Goal: Task Accomplishment & Management: Use online tool/utility

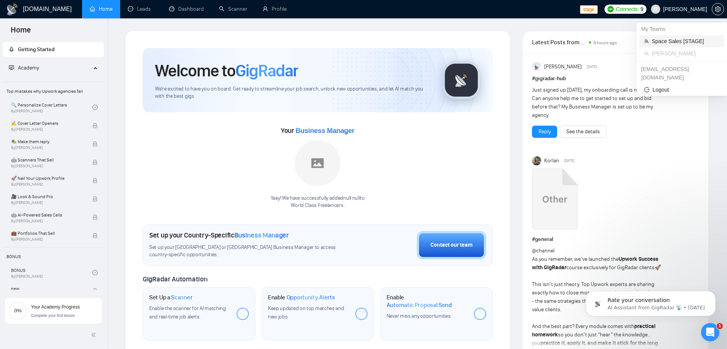
click at [677, 42] on span "Space Sales [STAGE]" at bounding box center [686, 41] width 68 height 8
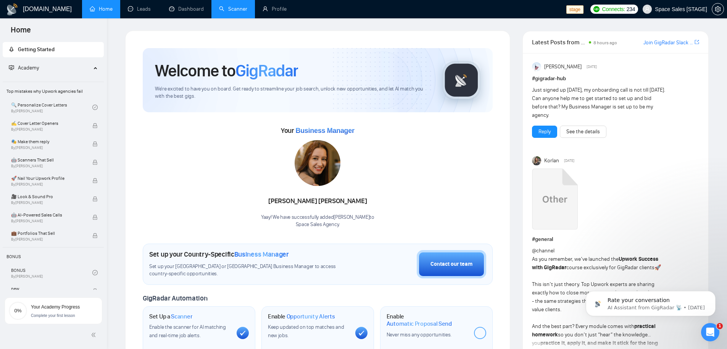
click at [231, 11] on link "Scanner" at bounding box center [233, 9] width 28 height 6
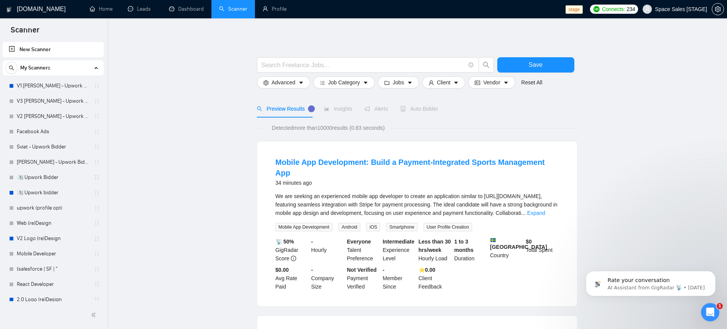
click at [26, 45] on link "New Scanner" at bounding box center [53, 49] width 89 height 15
click at [327, 66] on input "text" at bounding box center [363, 65] width 204 height 10
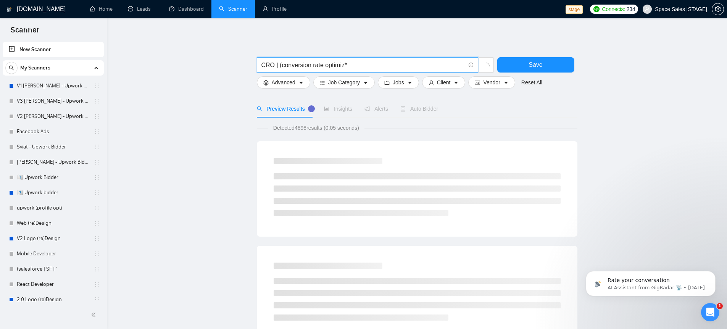
click at [326, 65] on input "CRO | (conversion rate optimiz*" at bounding box center [363, 65] width 204 height 10
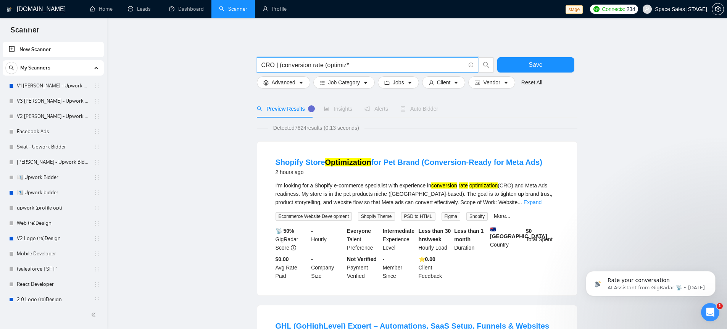
click at [371, 68] on input "CRO | (conversion rate (optimiz*" at bounding box center [363, 65] width 204 height 10
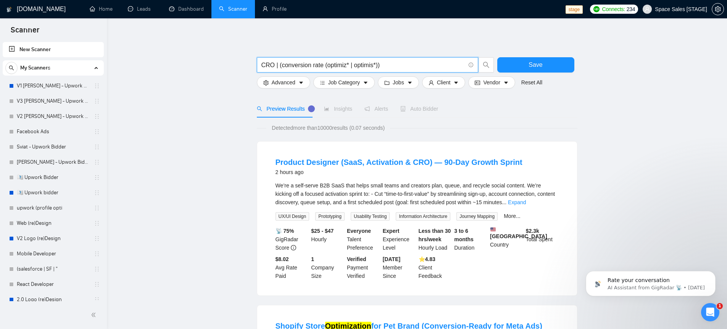
click at [375, 64] on input "CRO | (conversion rate (optimiz* | optimis*))" at bounding box center [363, 65] width 204 height 10
type input "CRO | (conversion rate (optimiz* | optimis*))"
click at [525, 61] on button "Save" at bounding box center [535, 64] width 77 height 15
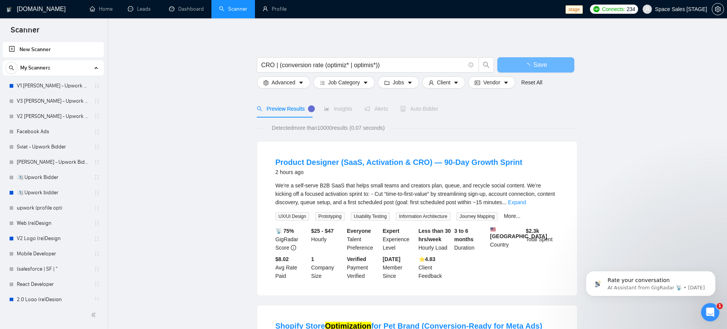
click at [329, 128] on span "Detected more than 10000 results (0.07 seconds)" at bounding box center [328, 128] width 124 height 8
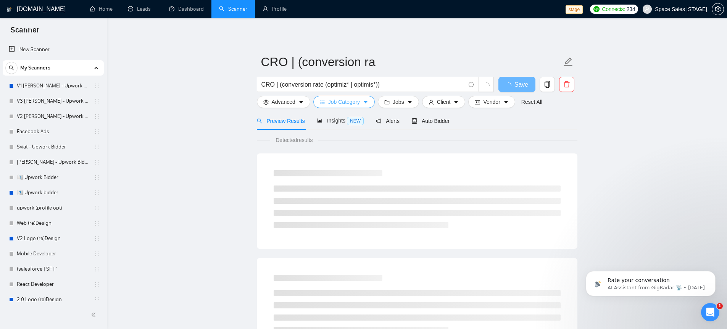
click at [345, 102] on span "Job Category" at bounding box center [344, 102] width 32 height 8
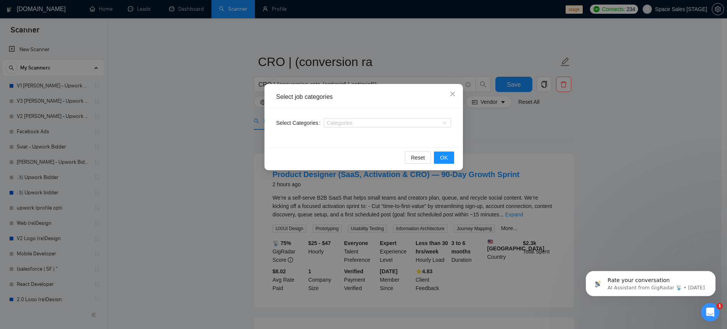
click at [410, 118] on div "Categories" at bounding box center [387, 123] width 127 height 12
click at [414, 120] on div at bounding box center [384, 123] width 116 height 6
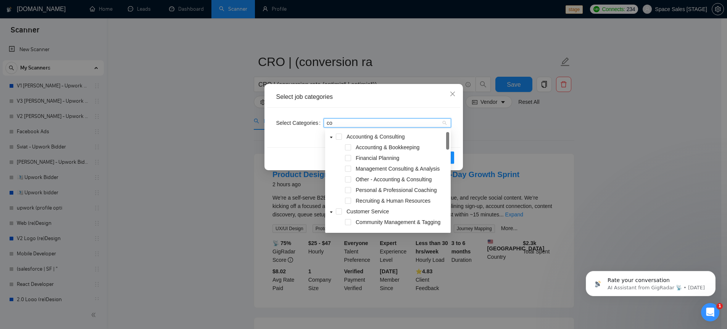
type input "c"
click at [403, 88] on div "Select job categories" at bounding box center [363, 97] width 193 height 21
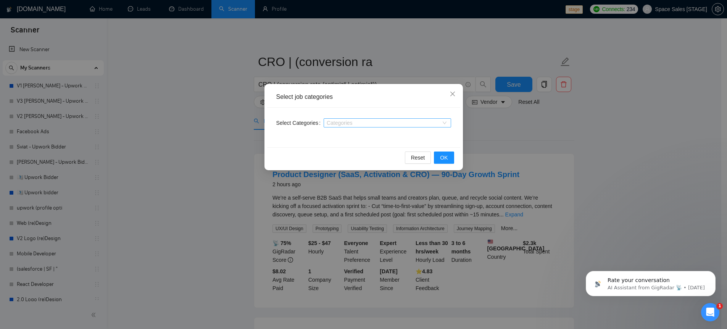
click at [398, 123] on div at bounding box center [384, 123] width 116 height 6
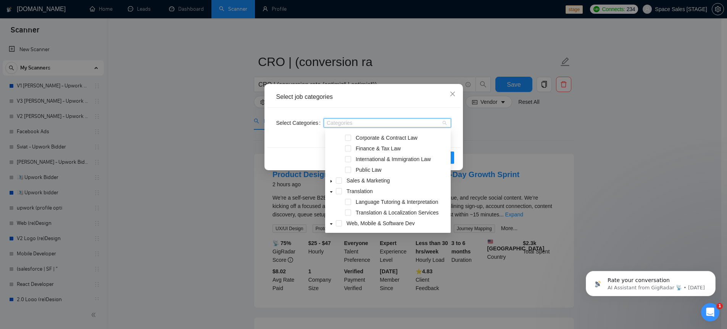
scroll to position [585, 0]
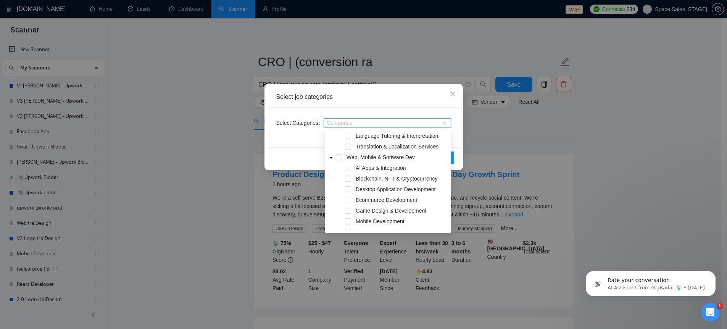
click at [353, 121] on div at bounding box center [384, 123] width 116 height 6
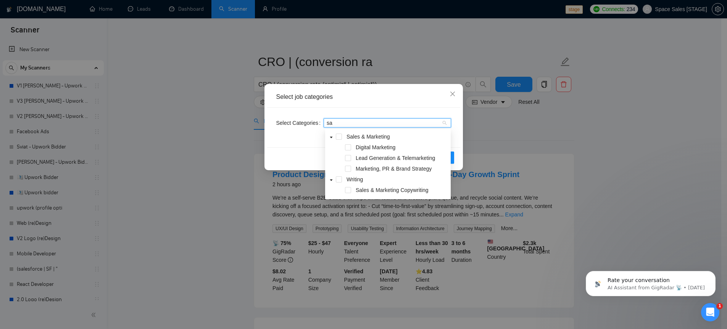
scroll to position [0, 0]
type input "[PERSON_NAME]"
click at [339, 135] on span at bounding box center [339, 137] width 6 height 6
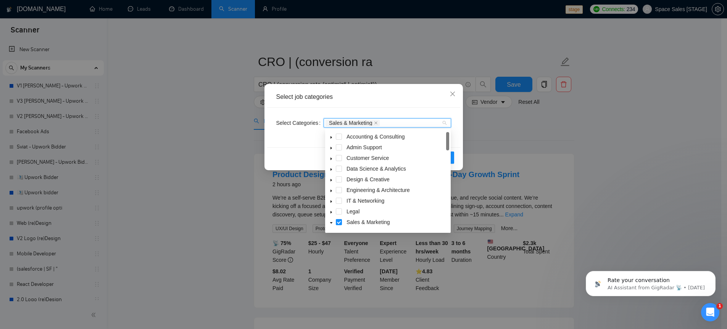
click at [395, 97] on div "Select job categories" at bounding box center [363, 97] width 175 height 8
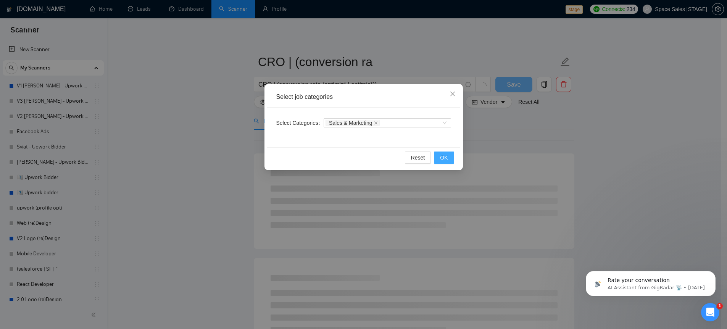
click at [444, 156] on span "OK" at bounding box center [444, 157] width 8 height 8
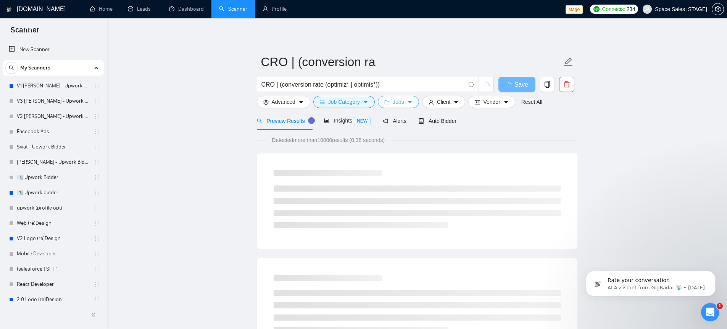
click at [403, 101] on span "Jobs" at bounding box center [398, 102] width 11 height 8
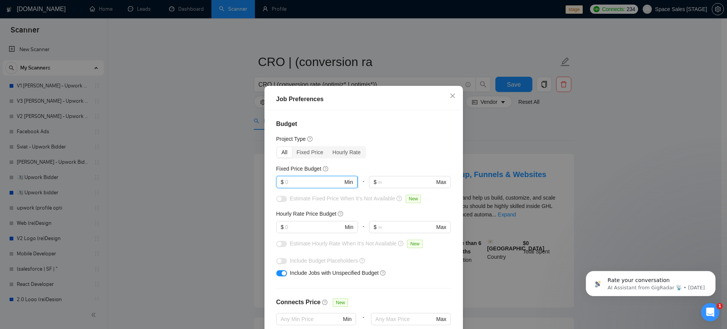
click at [297, 183] on input "text" at bounding box center [314, 182] width 58 height 8
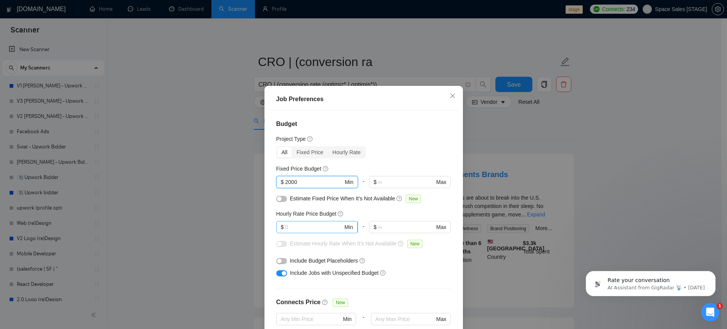
type input "2000"
click at [316, 224] on input "text" at bounding box center [314, 227] width 58 height 8
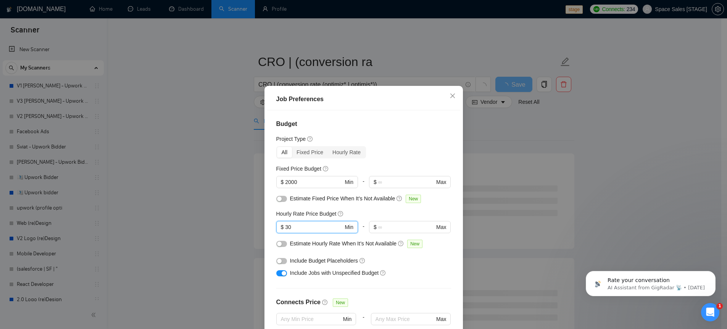
type input "30"
click at [403, 153] on div "All Fixed Price Hourly Rate" at bounding box center [363, 152] width 175 height 12
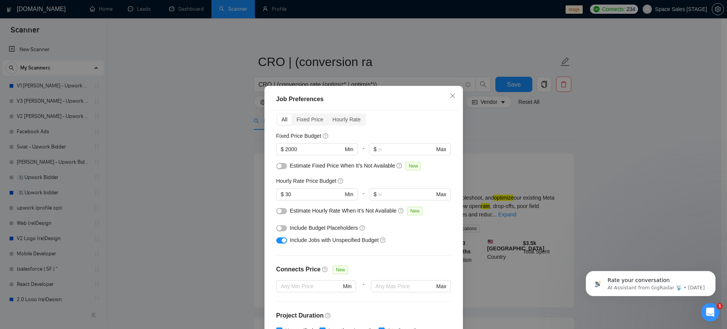
scroll to position [95, 0]
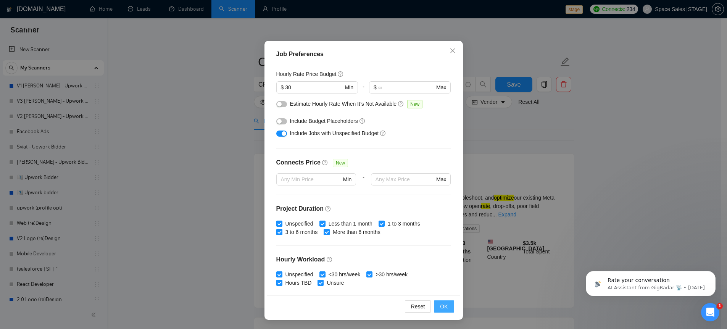
click at [446, 306] on button "OK" at bounding box center [444, 306] width 20 height 12
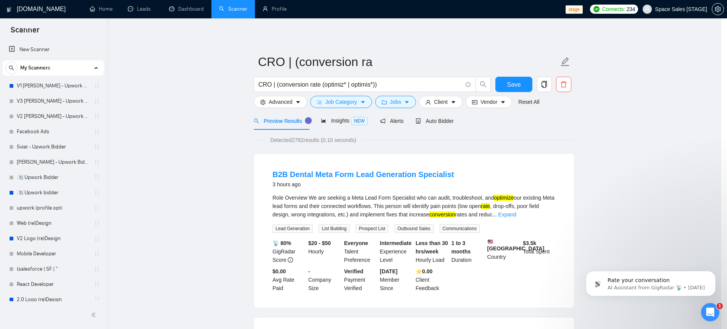
scroll to position [5, 0]
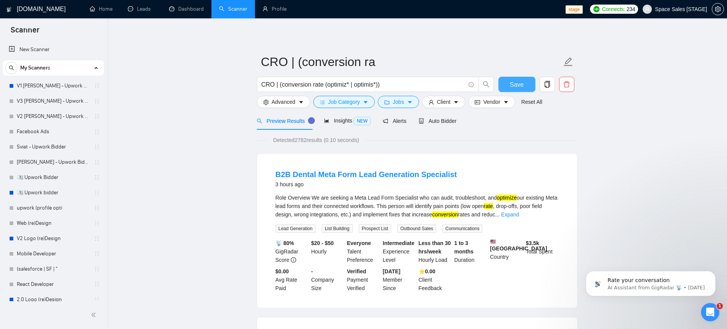
click at [521, 81] on span "Save" at bounding box center [517, 85] width 14 height 10
click at [342, 116] on div "Insights NEW" at bounding box center [347, 120] width 47 height 9
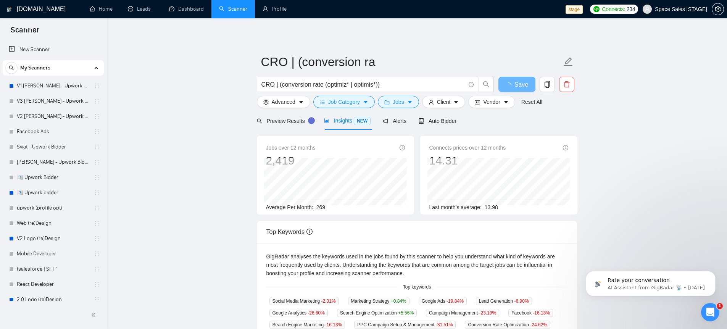
click at [322, 209] on span "269" at bounding box center [320, 207] width 9 height 6
click at [275, 121] on span "Preview Results" at bounding box center [284, 121] width 55 height 6
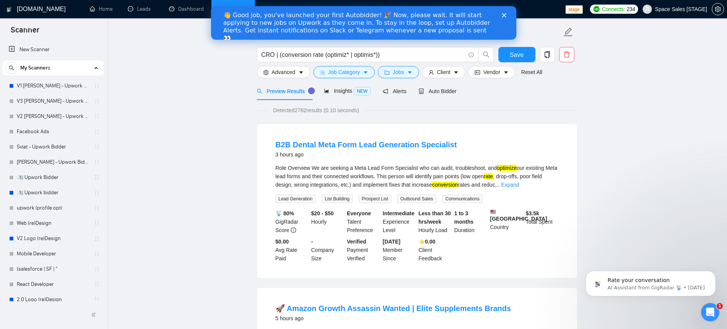
scroll to position [80, 0]
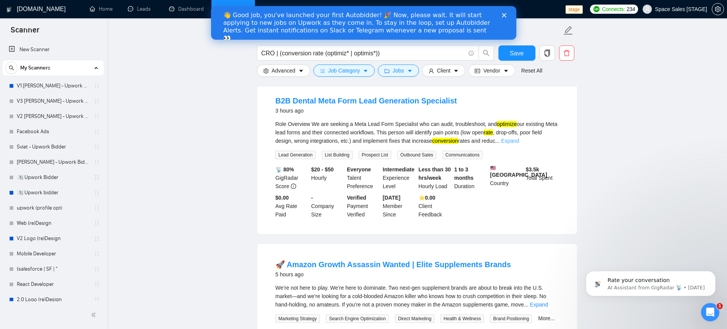
click at [519, 143] on link "Expand" at bounding box center [510, 141] width 18 height 6
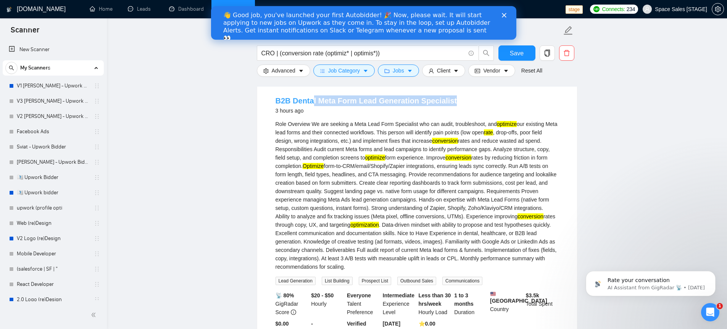
drag, startPoint x: 455, startPoint y: 98, endPoint x: 312, endPoint y: 98, distance: 142.4
click at [312, 98] on div "B2B Dental Meta Form Lead Generation Specialist 3 hours ago" at bounding box center [417, 105] width 283 height 20
click at [453, 95] on div "B2B Dental Meta Form Lead Generation Specialist 3 hours ago" at bounding box center [417, 105] width 283 height 20
click at [292, 69] on span "Advanced" at bounding box center [284, 70] width 24 height 8
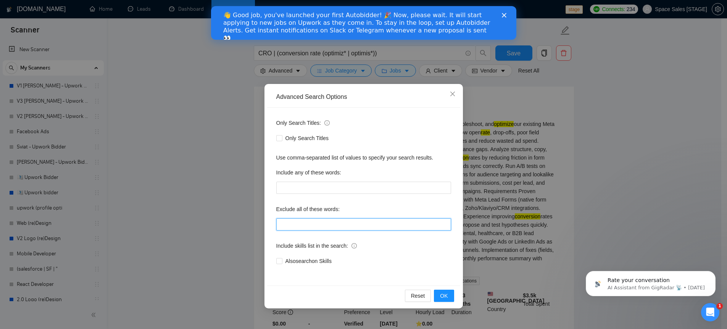
click at [307, 222] on input "text" at bounding box center [363, 224] width 175 height 12
click at [542, 171] on div "Advanced Search Options Only Search Titles: Only Search Titles Use comma-separa…" at bounding box center [363, 164] width 727 height 329
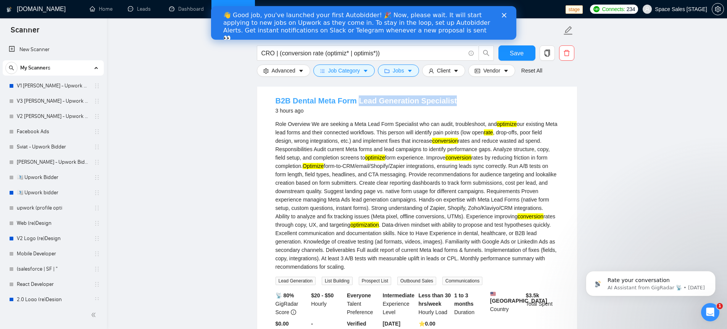
drag, startPoint x: 470, startPoint y: 104, endPoint x: 355, endPoint y: 100, distance: 115.3
click at [355, 100] on div "B2B Dental Meta Form Lead Generation Specialist 3 hours ago" at bounding box center [417, 105] width 283 height 20
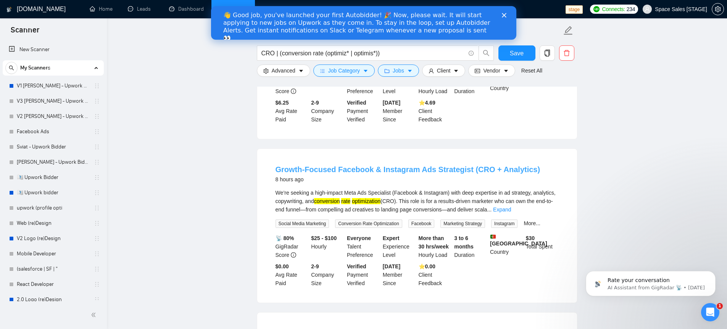
scroll to position [967, 0]
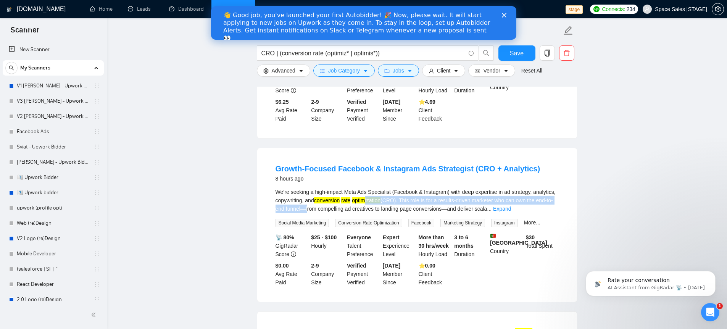
drag, startPoint x: 346, startPoint y: 229, endPoint x: 391, endPoint y: 221, distance: 45.7
click at [395, 213] on div "We’re seeking a high-impact Meta Ads Specialist (Facebook & Instagram) with dee…" at bounding box center [417, 200] width 283 height 25
click at [340, 203] on mark "conversion" at bounding box center [327, 200] width 26 height 6
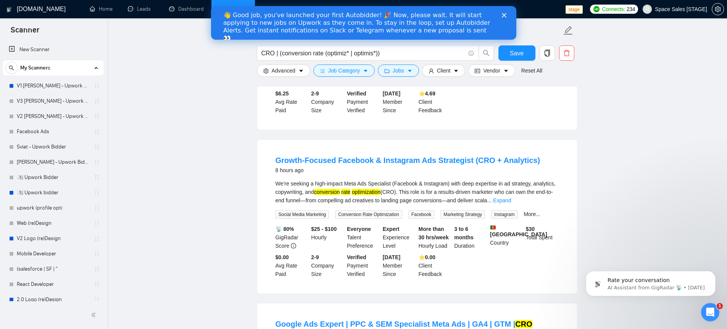
scroll to position [987, 0]
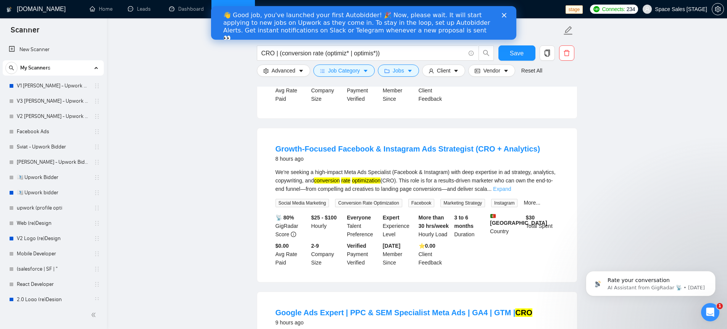
click at [511, 192] on link "Expand" at bounding box center [502, 189] width 18 height 6
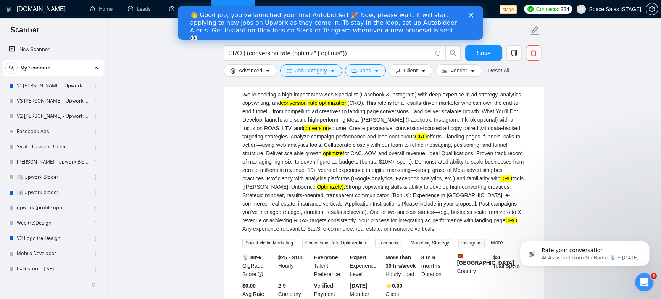
scroll to position [1065, 0]
click at [646, 244] on icon "Dismiss notification" at bounding box center [647, 243] width 3 height 3
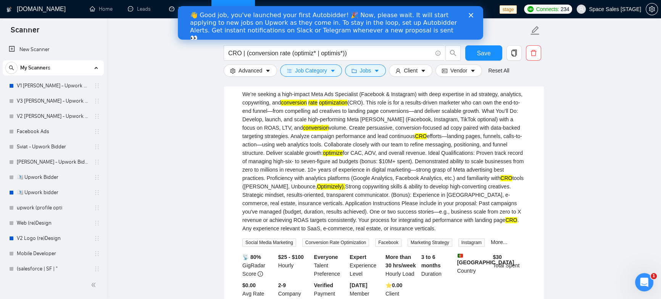
scroll to position [1066, 0]
click at [248, 53] on input "CRO | (conversion rate (optimiz* | optimis*))" at bounding box center [330, 53] width 204 height 10
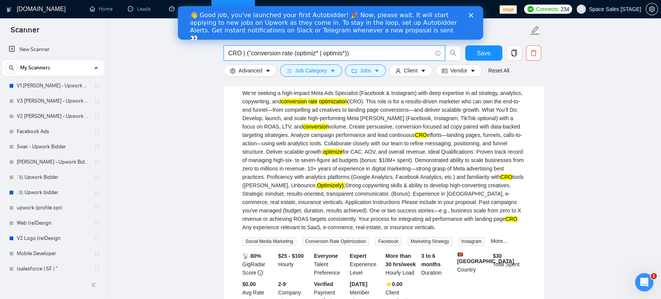
drag, startPoint x: 293, startPoint y: 53, endPoint x: 303, endPoint y: 53, distance: 9.5
click at [293, 53] on input "CRO | ("conversion rate (optimiz* | optimis*))" at bounding box center [330, 53] width 204 height 10
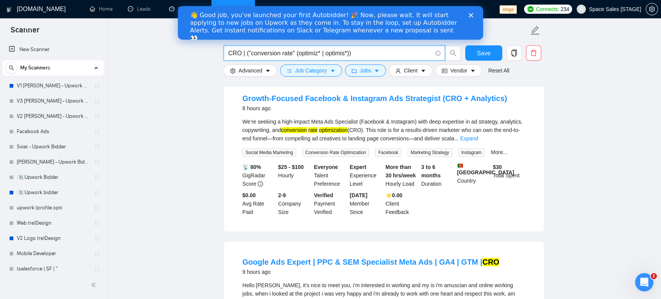
scroll to position [585, 0]
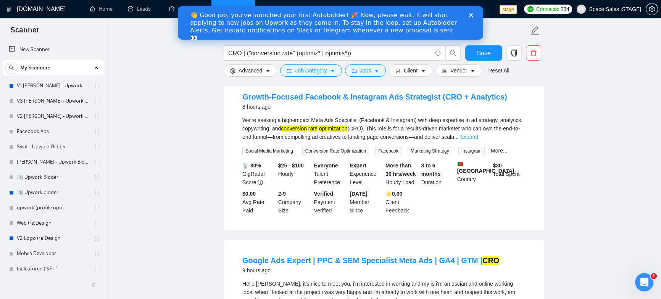
click at [478, 140] on link "Expand" at bounding box center [469, 137] width 18 height 6
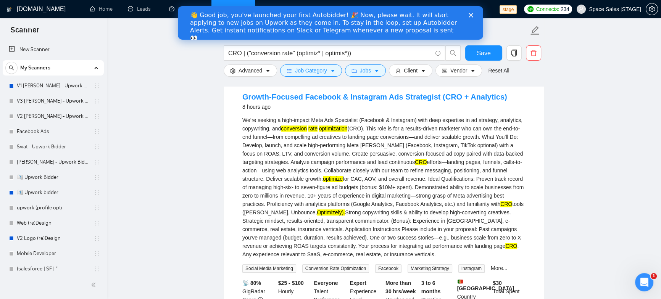
scroll to position [599, 0]
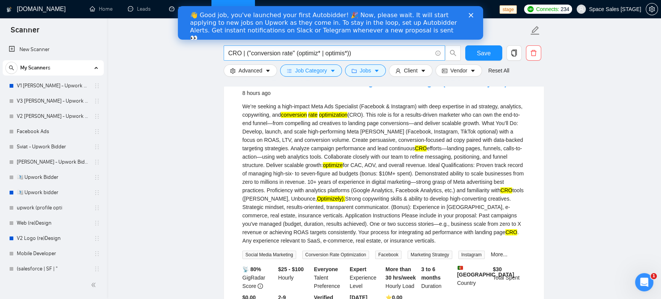
click at [369, 52] on input "CRO | ("conversion rate" (optimiz* | optimis*))" at bounding box center [330, 53] width 204 height 10
click at [227, 54] on span "CRO | ("conversion rate" (optimiz* | optimis*))" at bounding box center [334, 52] width 221 height 15
click at [229, 54] on input "CRO | ("conversion rate" (optimiz* | optimis*))" at bounding box center [330, 53] width 204 height 10
type input "CRO | ("conversion rate" (optimiz* | optimis*))"
click at [486, 59] on button "Save" at bounding box center [483, 52] width 37 height 15
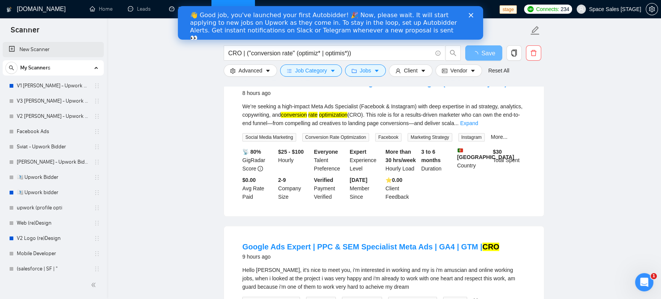
click at [50, 51] on link "New Scanner" at bounding box center [53, 49] width 89 height 15
click at [42, 49] on link "New Scanner" at bounding box center [53, 49] width 89 height 15
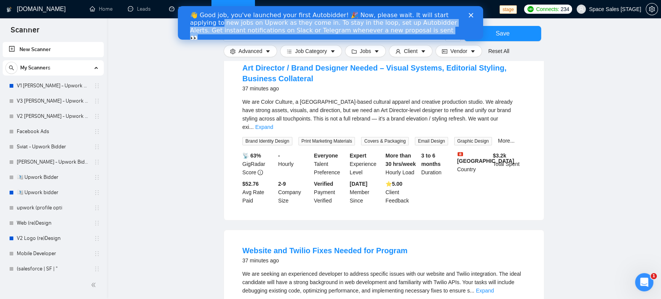
click at [468, 15] on div "👋 Good job, you've launched your first Autobidder! 🎉 Now, please wait. It will …" at bounding box center [330, 26] width 305 height 35
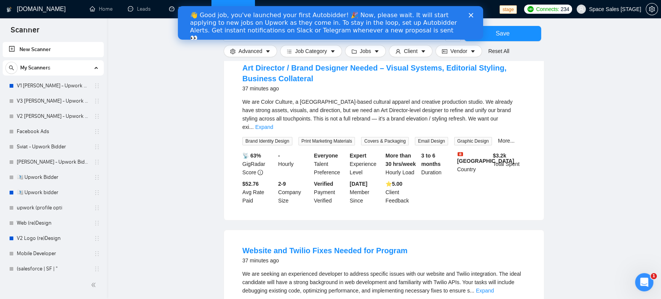
click at [470, 16] on polygon "Close" at bounding box center [471, 15] width 5 height 5
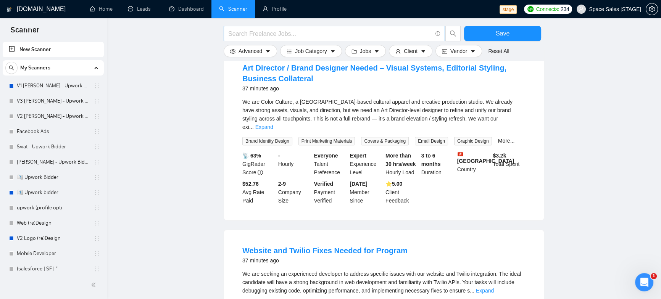
click at [305, 31] on input "text" at bounding box center [330, 34] width 204 height 10
type input "landing* page*"
drag, startPoint x: 509, startPoint y: 31, endPoint x: 491, endPoint y: 34, distance: 18.5
click at [509, 31] on button "Save" at bounding box center [502, 33] width 77 height 15
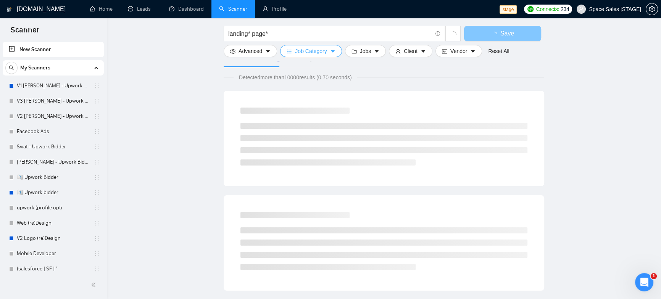
scroll to position [0, 0]
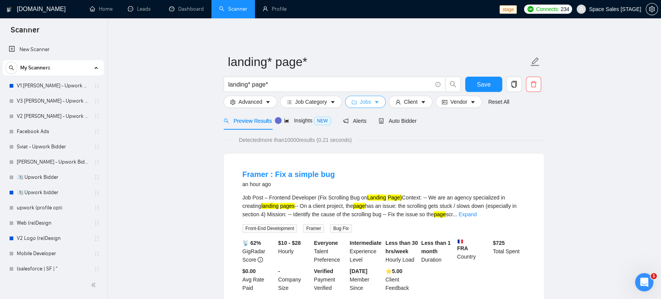
click at [357, 103] on icon "folder" at bounding box center [353, 102] width 5 height 5
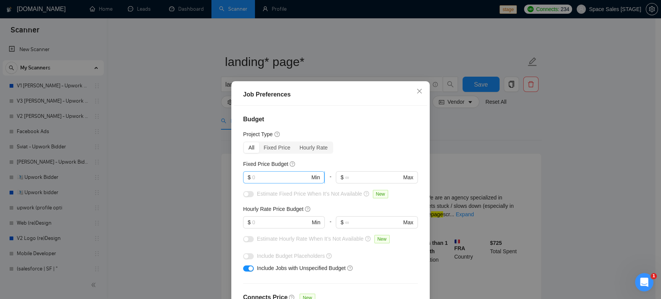
drag, startPoint x: 264, startPoint y: 175, endPoint x: 268, endPoint y: 174, distance: 4.1
click at [264, 175] on input "text" at bounding box center [281, 177] width 58 height 8
type input "2000"
click at [275, 223] on input "text" at bounding box center [281, 222] width 58 height 8
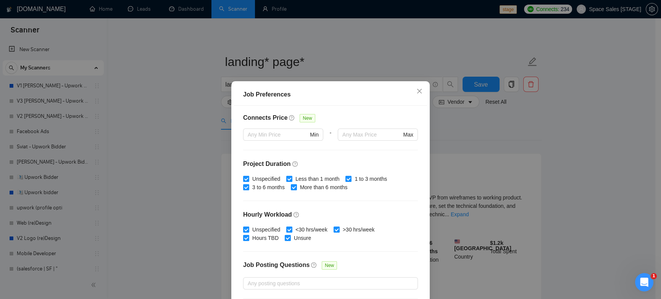
scroll to position [221, 0]
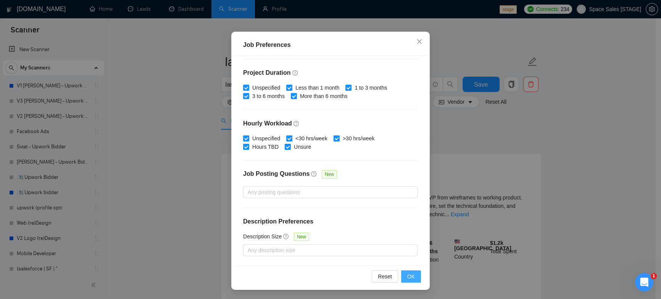
type input "30"
click at [411, 279] on span "OK" at bounding box center [411, 276] width 8 height 8
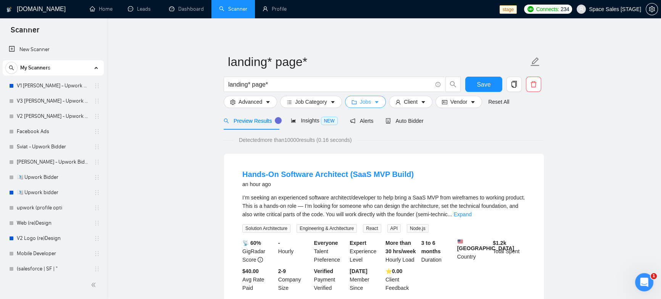
scroll to position [15, 0]
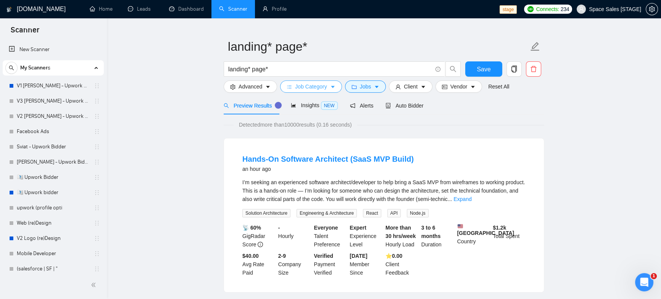
click at [330, 88] on button "Job Category" at bounding box center [310, 87] width 61 height 12
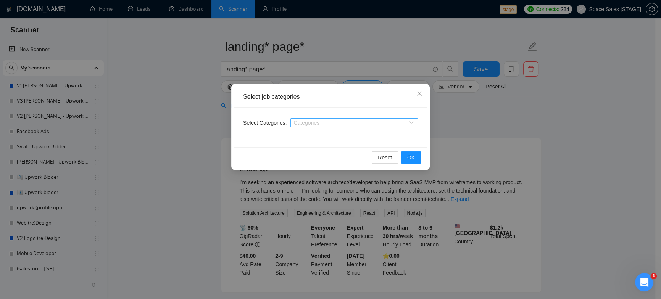
click at [303, 125] on div at bounding box center [350, 123] width 116 height 6
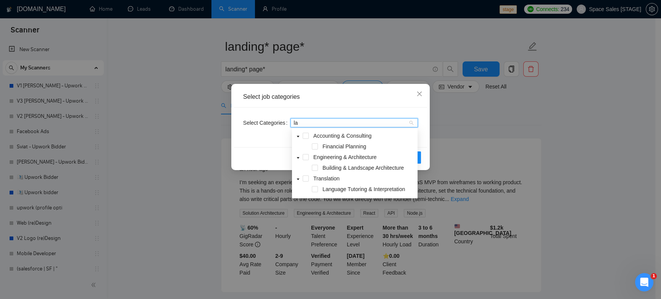
type input "l"
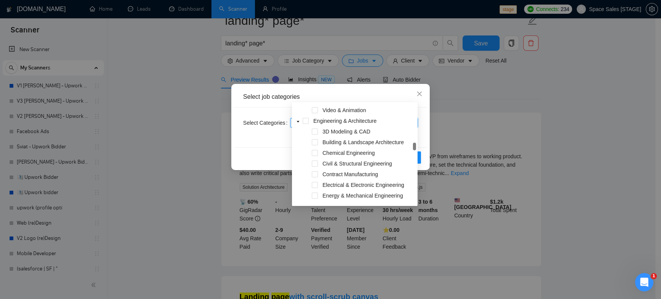
scroll to position [0, 0]
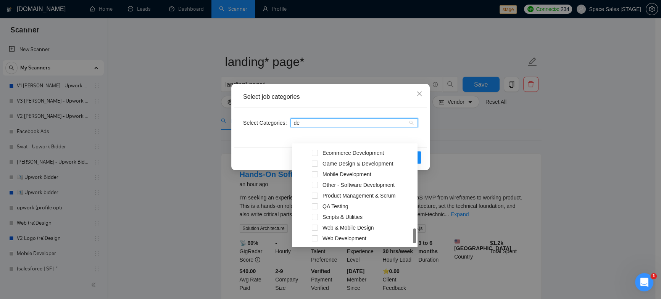
type input "des"
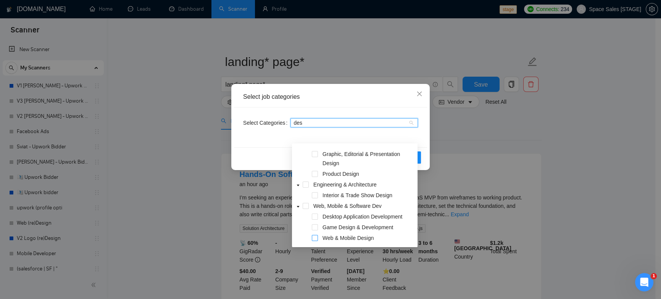
click at [317, 237] on span at bounding box center [315, 238] width 6 height 6
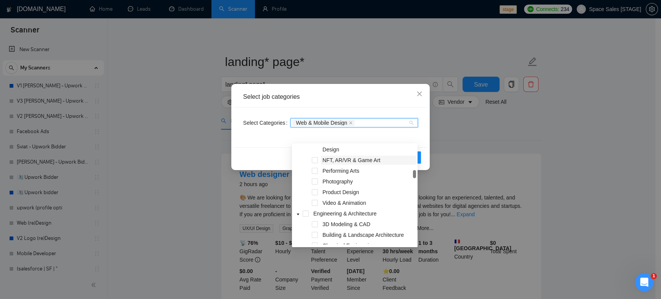
scroll to position [78, 0]
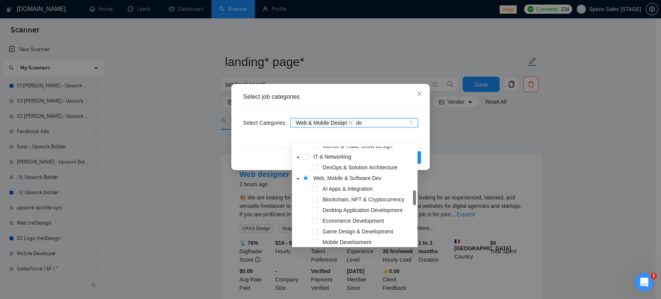
type input "des"
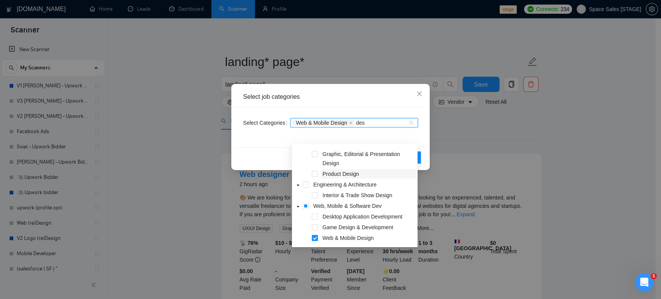
scroll to position [0, 0]
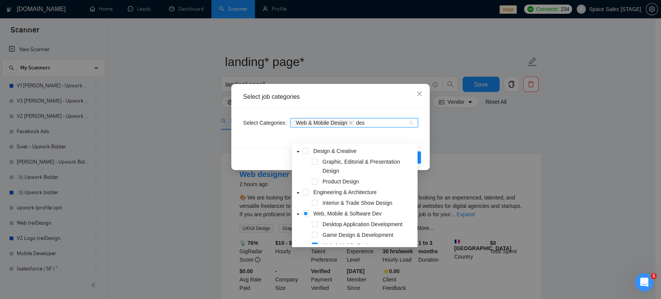
click at [380, 106] on div "Select job categories" at bounding box center [330, 97] width 193 height 21
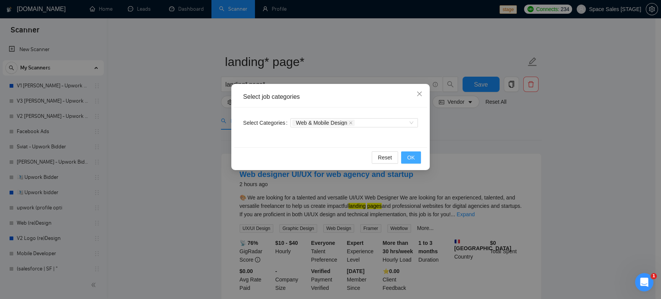
click at [416, 158] on button "OK" at bounding box center [411, 158] width 20 height 12
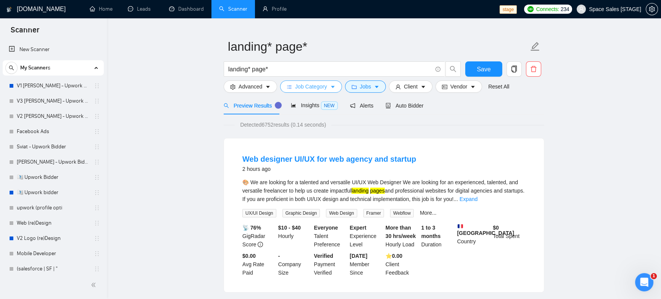
scroll to position [27, 0]
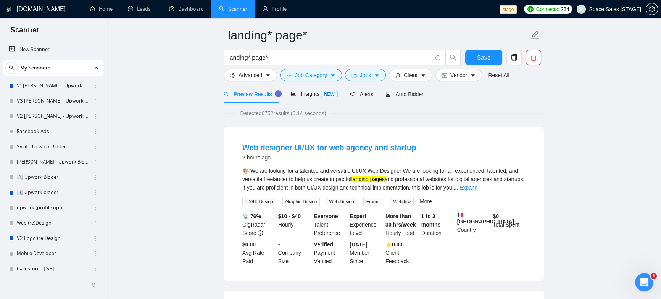
click at [477, 188] on link "Expand" at bounding box center [468, 188] width 18 height 6
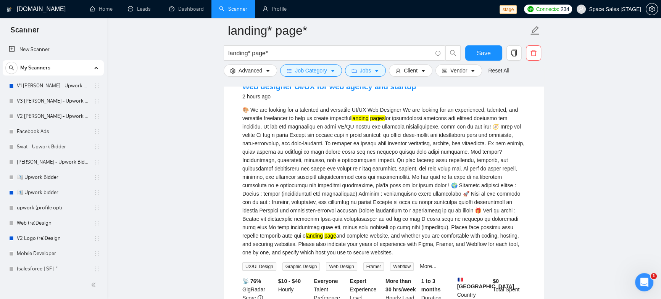
scroll to position [92, 0]
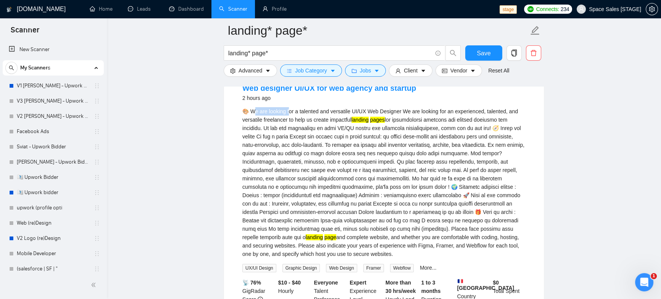
drag, startPoint x: 256, startPoint y: 111, endPoint x: 308, endPoint y: 111, distance: 51.5
click at [306, 111] on div "🎨 We are looking for a talented and versatile UI/UX Web Designer We are looking…" at bounding box center [383, 182] width 283 height 151
click at [319, 111] on div "🎨 We are looking for a talented and versatile UI/UX Web Designer We are looking…" at bounding box center [383, 182] width 283 height 151
drag, startPoint x: 353, startPoint y: 113, endPoint x: 413, endPoint y: 113, distance: 59.9
click at [410, 113] on div "🎨 We are looking for a talented and versatile UI/UX Web Designer We are looking…" at bounding box center [383, 182] width 283 height 151
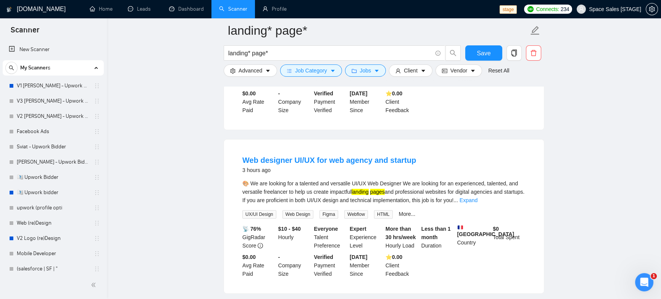
scroll to position [323, 0]
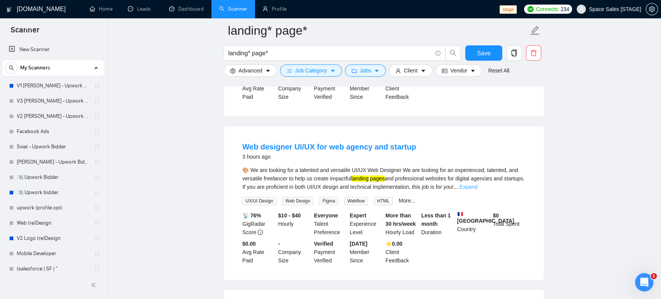
click at [477, 185] on link "Expand" at bounding box center [468, 187] width 18 height 6
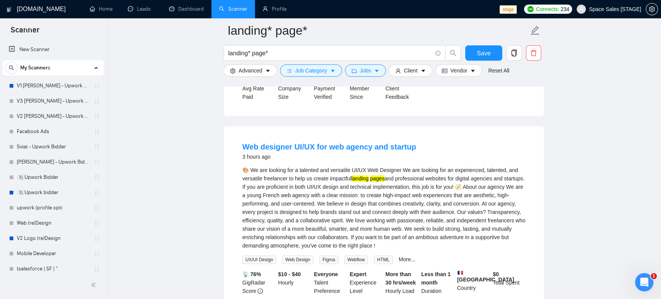
drag, startPoint x: 369, startPoint y: 177, endPoint x: 411, endPoint y: 177, distance: 41.6
click at [405, 177] on div "🎨 We are looking for a talented and versatile UI/UX Web Designer We are looking…" at bounding box center [383, 208] width 283 height 84
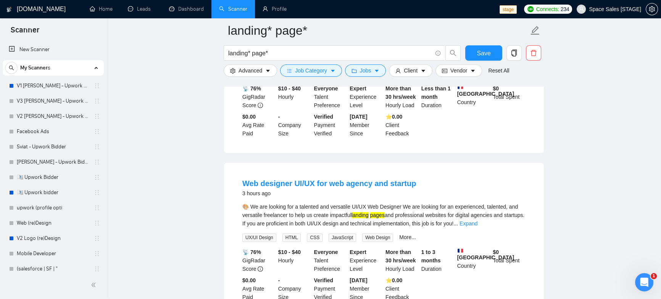
scroll to position [522, 0]
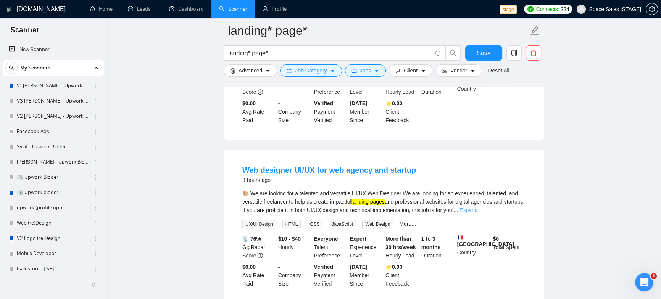
click at [477, 210] on link "Expand" at bounding box center [468, 210] width 18 height 6
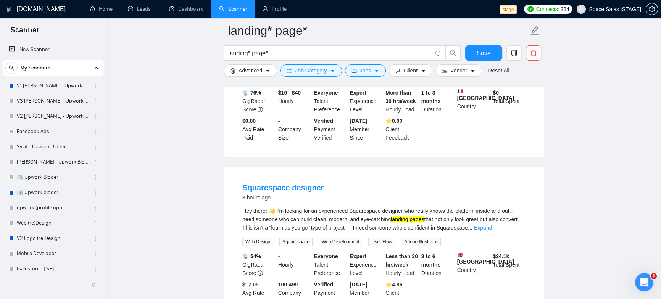
scroll to position [962, 0]
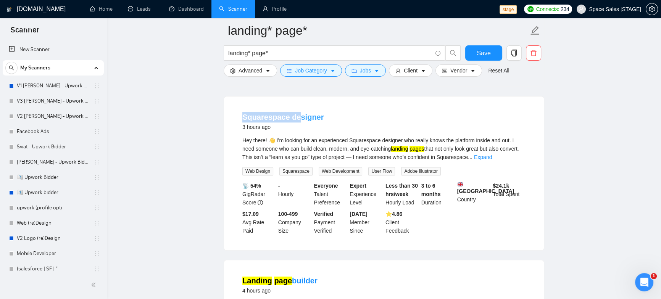
drag, startPoint x: 240, startPoint y: 116, endPoint x: 297, endPoint y: 116, distance: 56.5
click at [297, 116] on li "Squarespace designer 3 hours ago Hey there! 👋 I’m looking for an experienced Sq…" at bounding box center [383, 173] width 301 height 135
click at [492, 158] on link "Expand" at bounding box center [483, 157] width 18 height 6
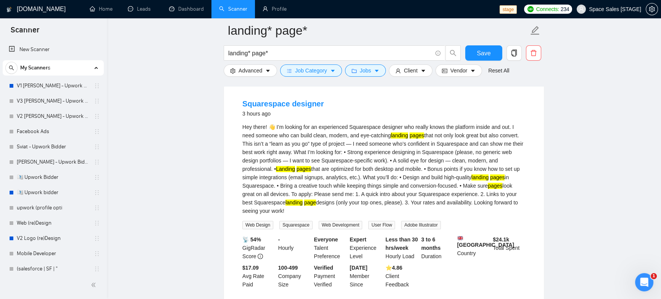
scroll to position [976, 0]
drag, startPoint x: 492, startPoint y: 237, endPoint x: 527, endPoint y: 239, distance: 35.2
click at [527, 239] on div "$ 24.1k Total Spent" at bounding box center [509, 246] width 36 height 25
drag, startPoint x: 390, startPoint y: 274, endPoint x: 412, endPoint y: 273, distance: 22.5
click at [412, 273] on div "⭐️ 4.86 Client Feedback" at bounding box center [402, 275] width 36 height 25
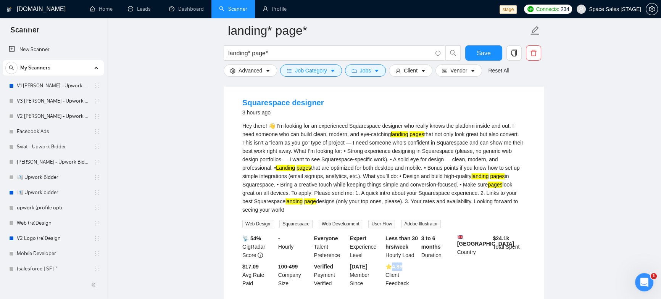
scroll to position [992, 0]
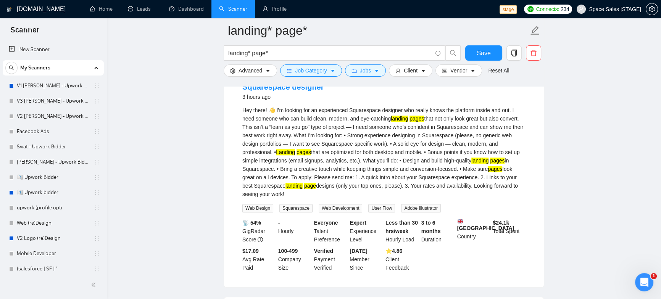
drag, startPoint x: 283, startPoint y: 255, endPoint x: 305, endPoint y: 256, distance: 22.6
click at [306, 256] on div "100-499 Company Size" at bounding box center [295, 259] width 36 height 25
drag, startPoint x: 305, startPoint y: 256, endPoint x: 277, endPoint y: 256, distance: 27.9
click at [277, 256] on div "100-499 Company Size" at bounding box center [295, 259] width 36 height 25
drag, startPoint x: 350, startPoint y: 220, endPoint x: 369, endPoint y: 220, distance: 19.1
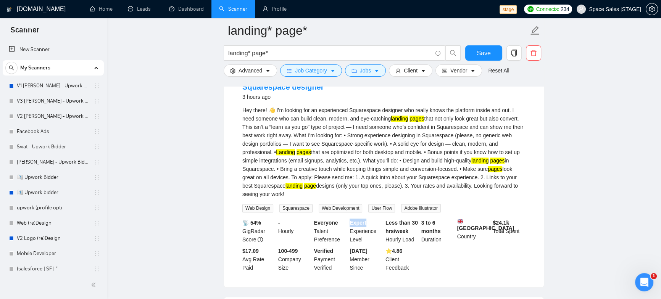
click at [369, 220] on div "Expert Experience Level" at bounding box center [366, 231] width 36 height 25
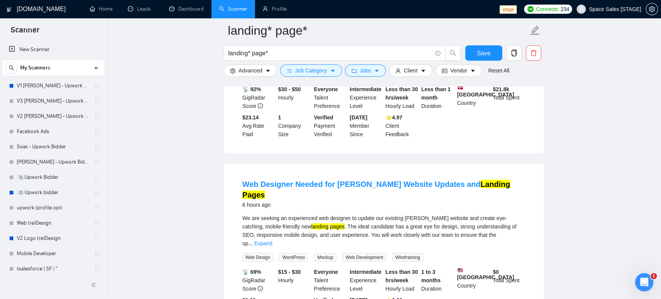
scroll to position [1862, 0]
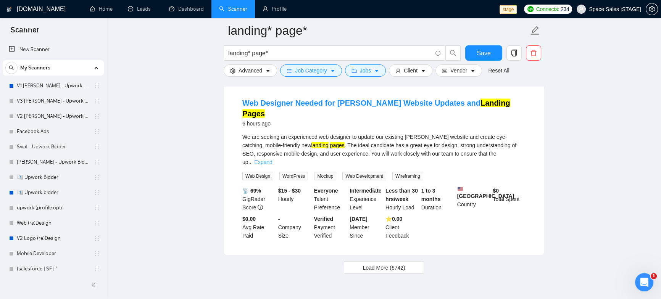
click at [272, 159] on link "Expand" at bounding box center [263, 162] width 18 height 6
click at [512, 152] on div "We are seeking an experienced web designer to update our existing [PERSON_NAME]…" at bounding box center [383, 150] width 283 height 34
click at [397, 269] on span "Load More (6742)" at bounding box center [384, 268] width 42 height 8
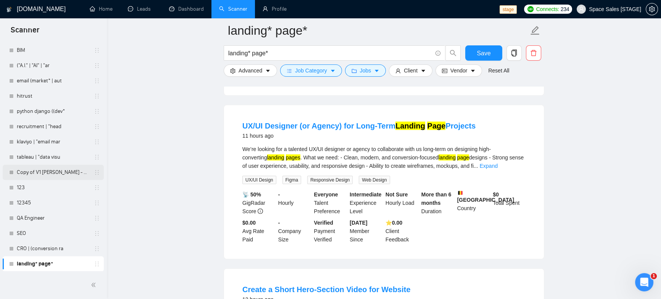
scroll to position [3477, 0]
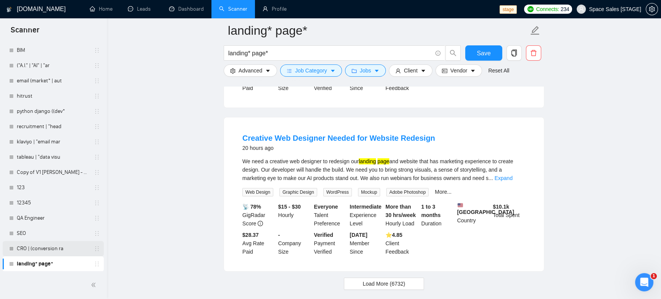
click at [50, 248] on link "CRO | (conversion ra" at bounding box center [53, 248] width 73 height 15
click at [32, 248] on link "CRO | (conversion ra" at bounding box center [53, 248] width 73 height 15
click at [482, 55] on span "Save" at bounding box center [484, 53] width 14 height 10
click at [275, 54] on input "landing* page*" at bounding box center [330, 53] width 204 height 10
click at [228, 54] on span "landing* page*" at bounding box center [334, 52] width 221 height 15
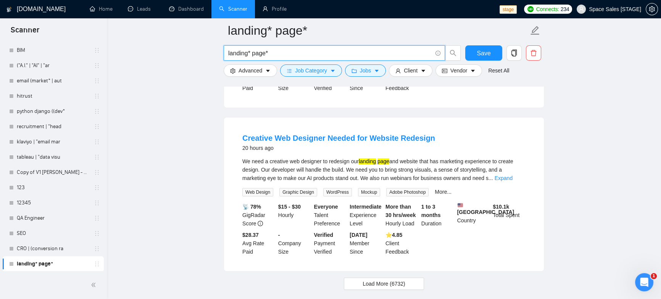
click at [229, 54] on input "landing* page*" at bounding box center [330, 53] width 204 height 10
type input "landing* page*"
click at [250, 67] on span "Advanced" at bounding box center [251, 70] width 24 height 8
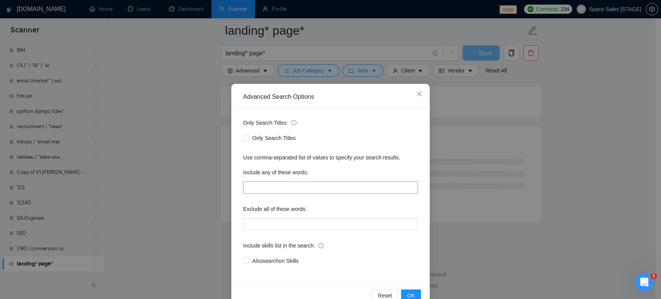
scroll to position [2019, 0]
click at [274, 185] on input "text" at bounding box center [330, 188] width 175 height 12
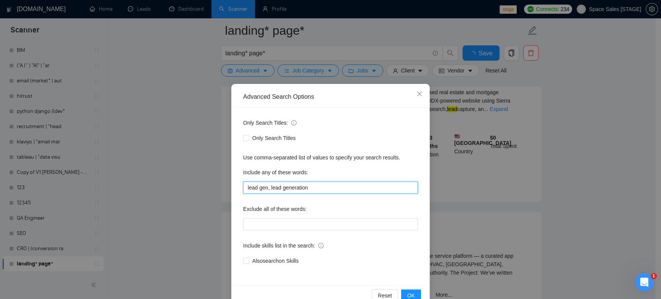
scroll to position [1633, 0]
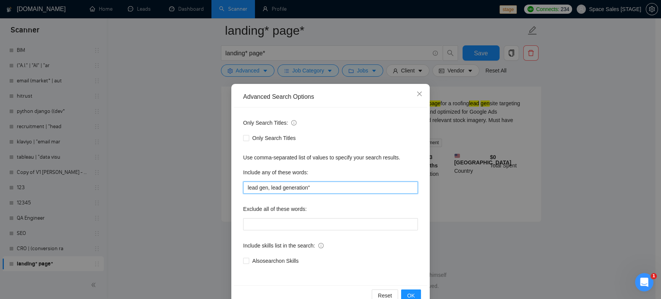
drag, startPoint x: 268, startPoint y: 188, endPoint x: 277, endPoint y: 189, distance: 9.2
click at [269, 188] on input "lead gen, lead generation"" at bounding box center [330, 188] width 175 height 12
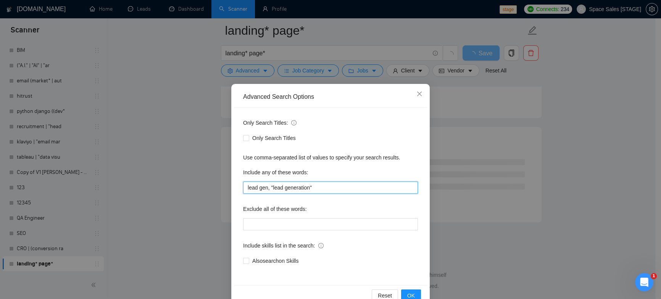
scroll to position [1606, 0]
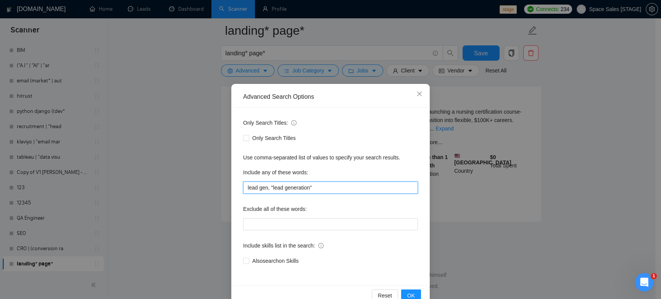
click at [243, 190] on input "lead gen, "lead generation"" at bounding box center [330, 188] width 175 height 12
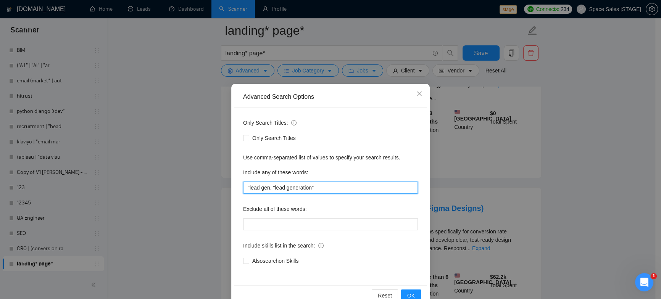
click at [268, 190] on input ""lead gen, "lead generation"" at bounding box center [330, 188] width 175 height 12
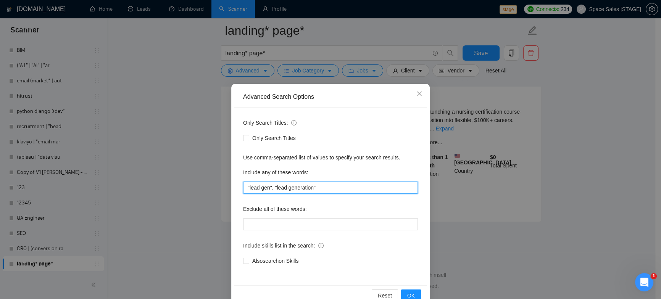
click at [333, 186] on input ""lead gen", "lead generation"" at bounding box center [330, 188] width 175 height 12
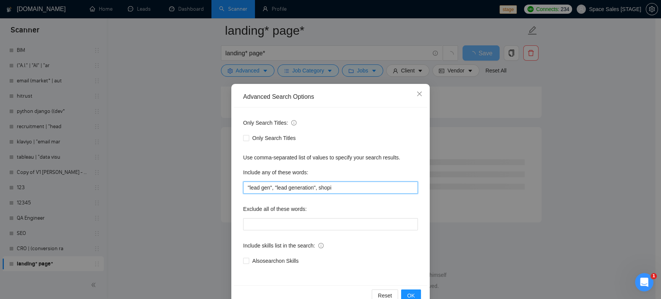
scroll to position [1606, 0]
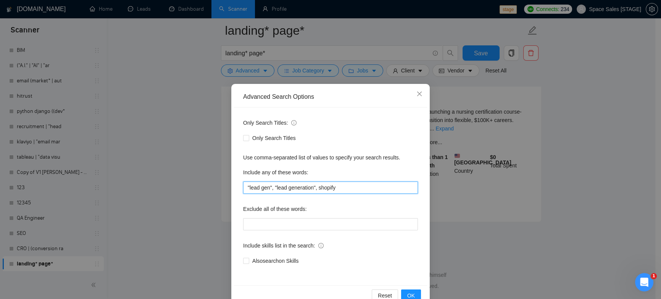
type input ""lead gen", "lead generation", shopify"
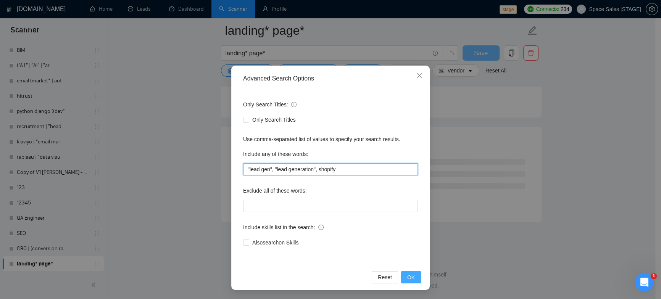
scroll to position [974, 0]
click at [409, 276] on span "OK" at bounding box center [411, 277] width 8 height 8
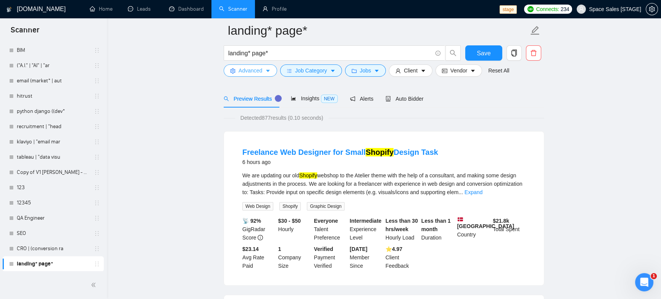
scroll to position [71, 0]
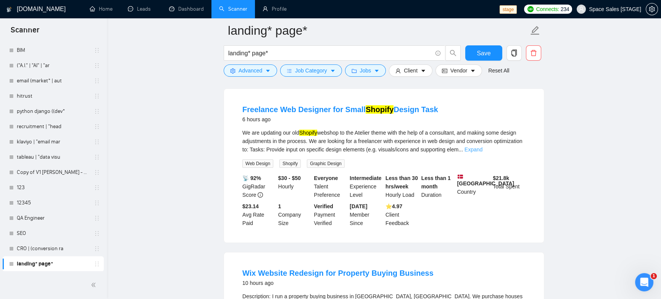
click at [482, 150] on link "Expand" at bounding box center [473, 150] width 18 height 6
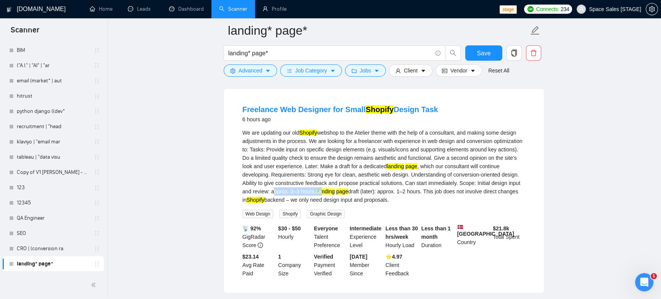
drag, startPoint x: 371, startPoint y: 195, endPoint x: 422, endPoint y: 193, distance: 51.5
click at [422, 193] on div "We are updating our old Shopify webshop to the Atelier theme with the help of a…" at bounding box center [383, 167] width 283 height 76
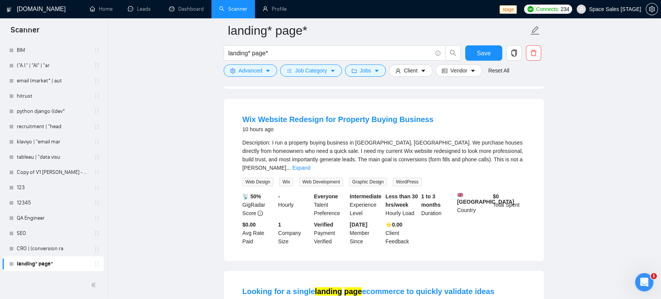
scroll to position [286, 0]
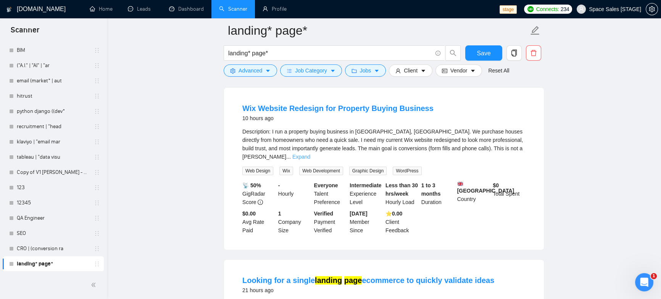
click at [310, 154] on link "Expand" at bounding box center [301, 157] width 18 height 6
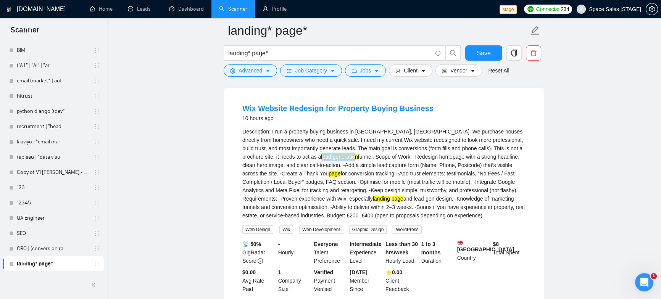
drag, startPoint x: 287, startPoint y: 156, endPoint x: 321, endPoint y: 156, distance: 34.0
click at [321, 155] on div "Description: I run a property buying business in [GEOGRAPHIC_DATA], [GEOGRAPHIC…" at bounding box center [383, 173] width 283 height 92
drag, startPoint x: 415, startPoint y: 198, endPoint x: 435, endPoint y: 199, distance: 19.9
click at [435, 199] on div "Description: I run a property buying business in [GEOGRAPHIC_DATA], [GEOGRAPHIC…" at bounding box center [383, 173] width 283 height 92
click at [321, 158] on mark "lead" at bounding box center [326, 157] width 10 height 6
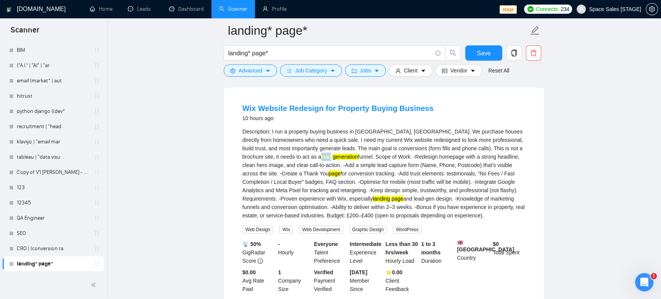
drag, startPoint x: 291, startPoint y: 156, endPoint x: 298, endPoint y: 156, distance: 6.5
click at [296, 156] on div "Description: I run a property buying business in [GEOGRAPHIC_DATA], [GEOGRAPHIC…" at bounding box center [383, 173] width 283 height 92
click at [292, 159] on div "Description: I run a property buying business in [GEOGRAPHIC_DATA], [GEOGRAPHIC…" at bounding box center [383, 173] width 283 height 92
drag, startPoint x: 285, startPoint y: 157, endPoint x: 323, endPoint y: 156, distance: 38.5
click at [323, 156] on div "Description: I run a property buying business in [GEOGRAPHIC_DATA], [GEOGRAPHIC…" at bounding box center [383, 173] width 283 height 92
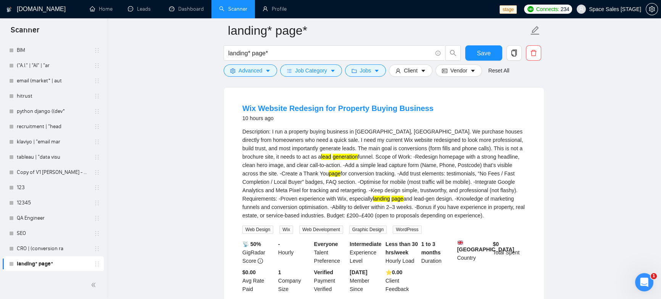
click at [434, 192] on div "Description: I run a property buying business in [GEOGRAPHIC_DATA], [GEOGRAPHIC…" at bounding box center [383, 173] width 283 height 92
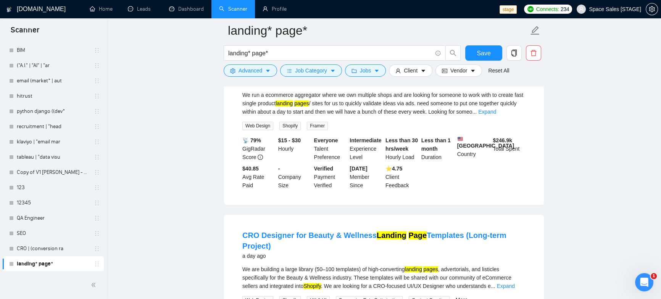
scroll to position [513, 0]
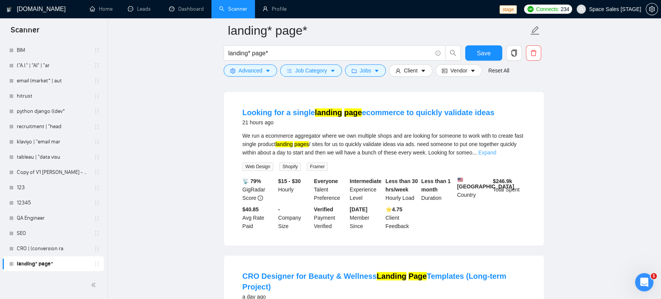
click at [496, 156] on link "Expand" at bounding box center [487, 153] width 18 height 6
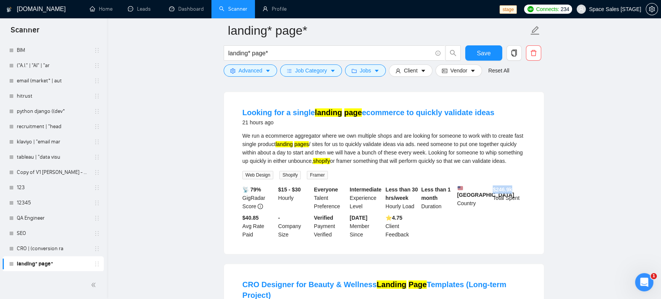
drag, startPoint x: 492, startPoint y: 212, endPoint x: 519, endPoint y: 213, distance: 26.4
click at [519, 211] on div "$ 246.9k Total Spent" at bounding box center [509, 197] width 36 height 25
drag, startPoint x: 242, startPoint y: 245, endPoint x: 263, endPoint y: 247, distance: 20.6
click at [263, 239] on div "$40.85 Avg Rate Paid" at bounding box center [259, 226] width 36 height 25
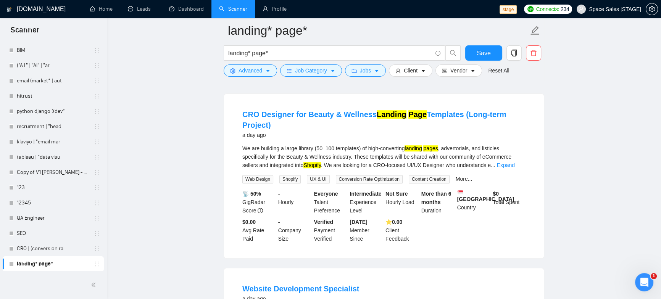
scroll to position [690, 0]
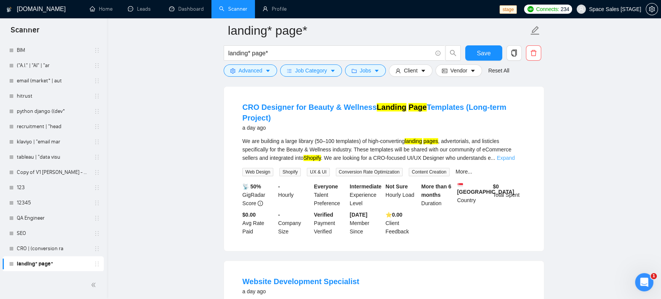
click at [515, 161] on link "Expand" at bounding box center [506, 158] width 18 height 6
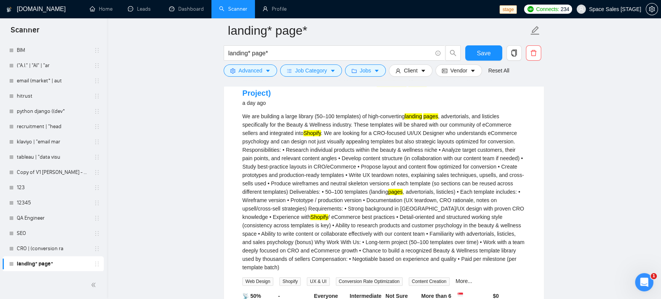
scroll to position [723, 0]
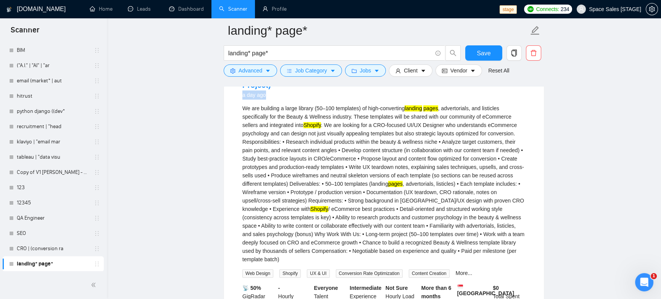
drag, startPoint x: 238, startPoint y: 123, endPoint x: 292, endPoint y: 127, distance: 54.0
click at [292, 127] on li "CRO Designer for Beauty & Wellness Landing Page Templates (Long-term Project) a…" at bounding box center [383, 203] width 301 height 281
click at [307, 102] on div "CRO Designer for Beauty & Wellness Landing Page Templates (Long-term Project) a…" at bounding box center [383, 85] width 283 height 33
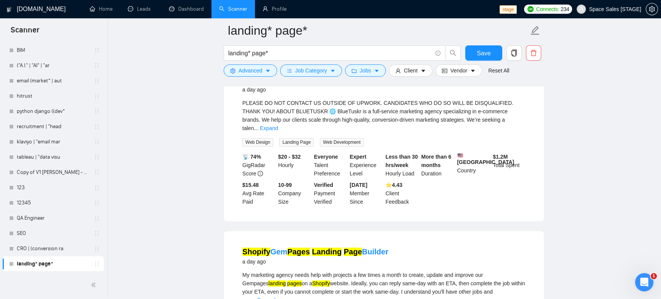
scroll to position [1030, 0]
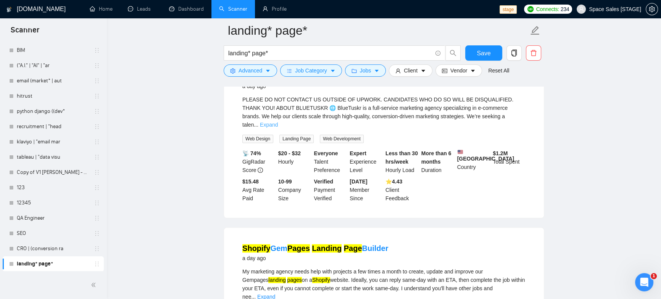
click at [278, 128] on link "Expand" at bounding box center [269, 125] width 18 height 6
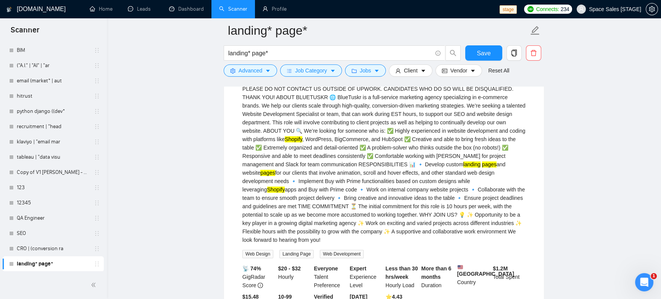
scroll to position [1045, 0]
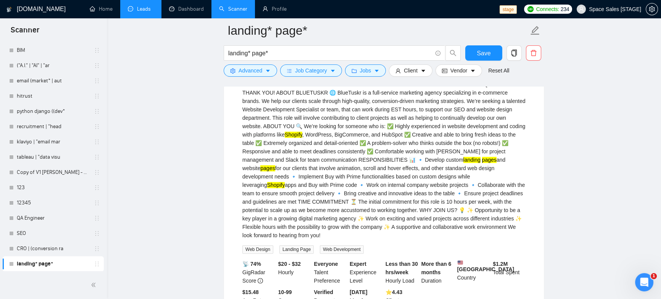
click at [135, 12] on link "Leads" at bounding box center [141, 9] width 26 height 6
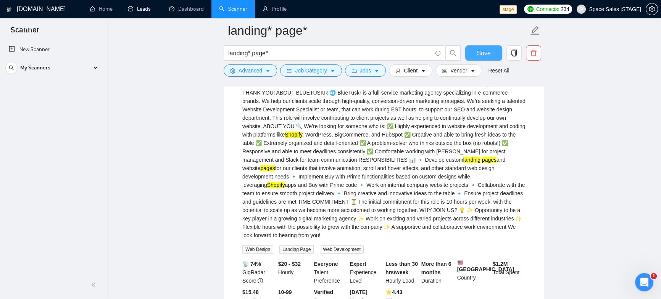
scroll to position [0, 0]
click at [490, 54] on button "Save" at bounding box center [483, 52] width 37 height 15
click at [141, 10] on link "Leads" at bounding box center [141, 9] width 26 height 6
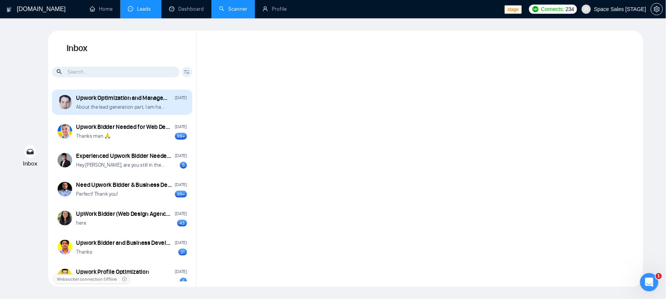
click at [117, 109] on p "About the lead generation part, I am happy to share how I can help you with ema…" at bounding box center [120, 106] width 89 height 7
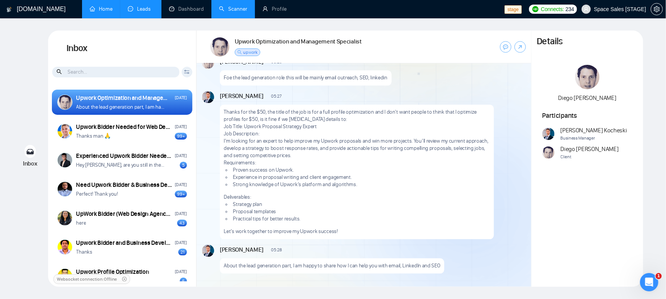
click at [110, 8] on link "Home" at bounding box center [101, 9] width 23 height 6
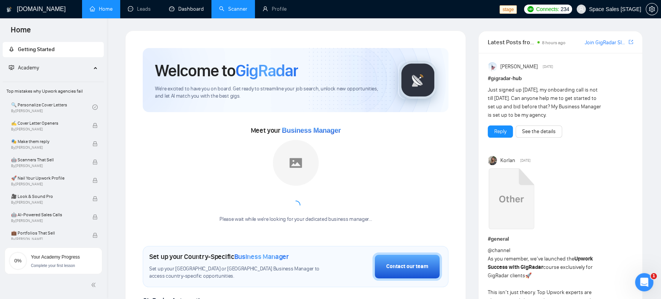
click at [231, 6] on link "Scanner" at bounding box center [233, 9] width 28 height 6
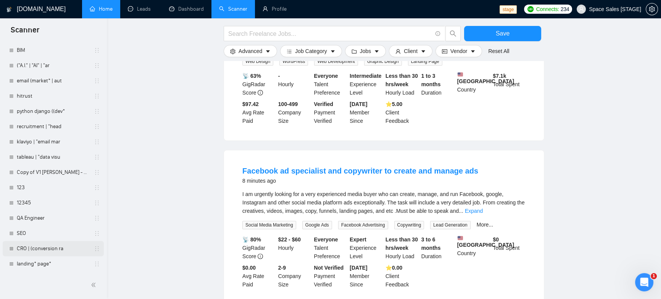
scroll to position [320, 0]
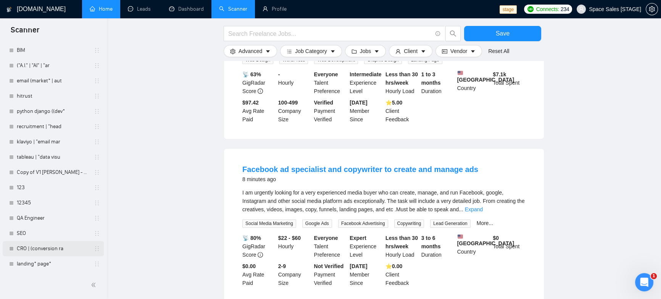
click at [40, 247] on link "CRO | (conversion ra" at bounding box center [53, 248] width 73 height 15
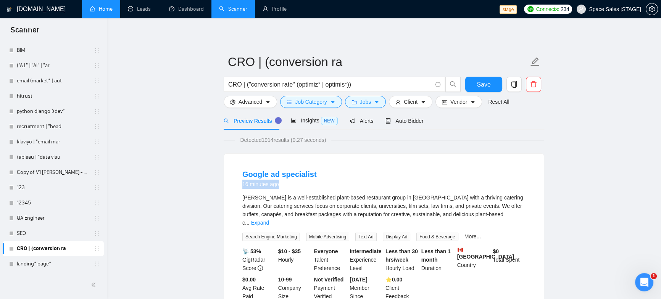
drag, startPoint x: 245, startPoint y: 185, endPoint x: 282, endPoint y: 186, distance: 37.0
click at [282, 186] on li "Google ad specialist 16 minutes ago [PERSON_NAME] is a well-established plant-b…" at bounding box center [383, 235] width 301 height 144
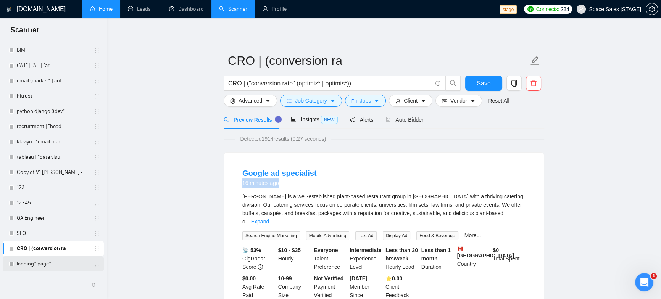
click at [50, 261] on link "landing* page*" at bounding box center [53, 263] width 73 height 15
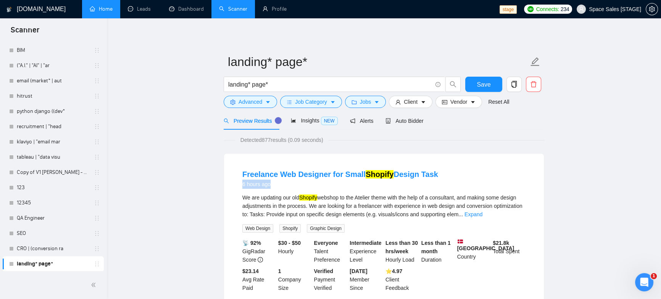
drag, startPoint x: 241, startPoint y: 185, endPoint x: 288, endPoint y: 185, distance: 46.9
click at [288, 185] on li "Freelance Web Designer for Small Shopify Design Task 6 hours ago We are updatin…" at bounding box center [383, 230] width 301 height 135
